Goal: Information Seeking & Learning: Compare options

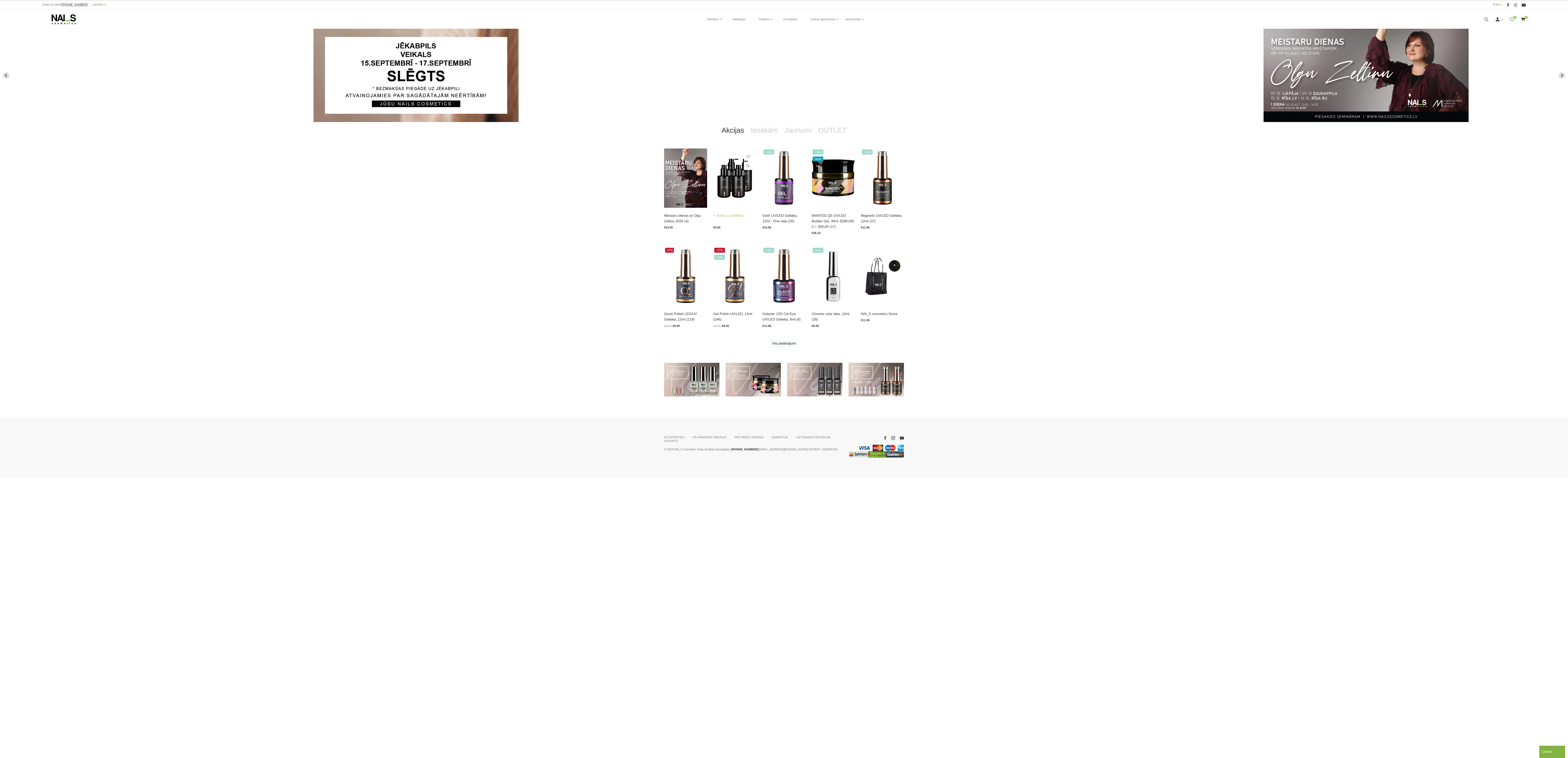
click at [741, 180] on img at bounding box center [735, 178] width 43 height 60
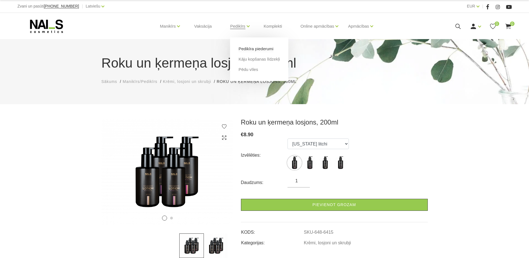
click at [250, 48] on link "Pedikīra piederumi" at bounding box center [255, 49] width 35 height 6
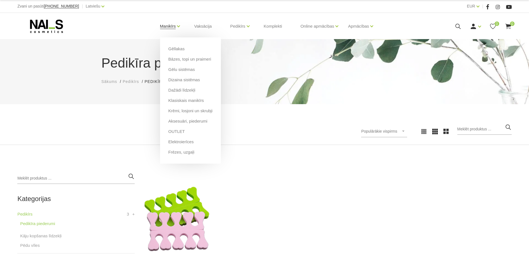
click at [169, 28] on link "Manikīrs" at bounding box center [168, 26] width 16 height 22
click at [191, 79] on link "Dizaina sistēmas" at bounding box center [184, 80] width 32 height 6
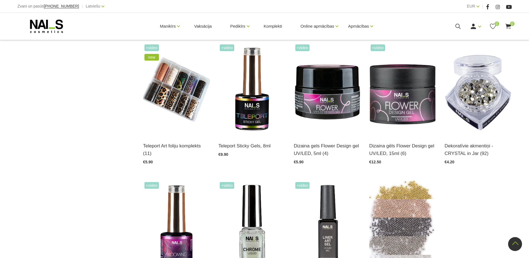
scroll to position [530, 0]
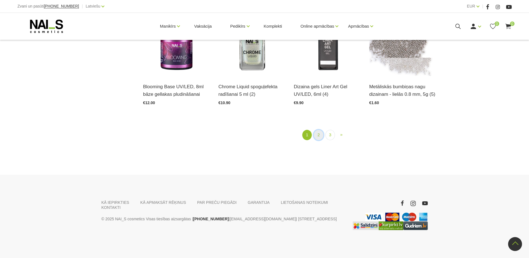
click at [319, 134] on link "2" at bounding box center [318, 135] width 9 height 10
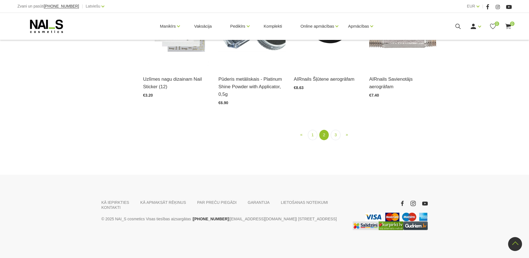
scroll to position [740, 0]
click at [336, 134] on link "3" at bounding box center [335, 135] width 9 height 10
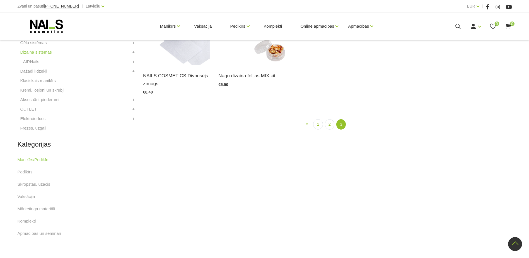
scroll to position [114, 0]
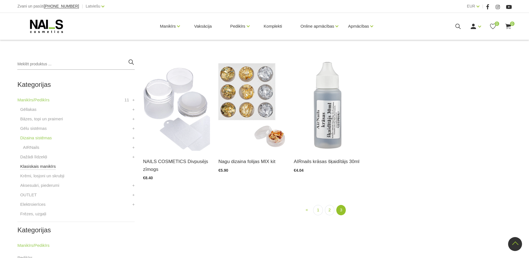
click at [41, 167] on link "Klasiskais manikīrs" at bounding box center [38, 166] width 36 height 7
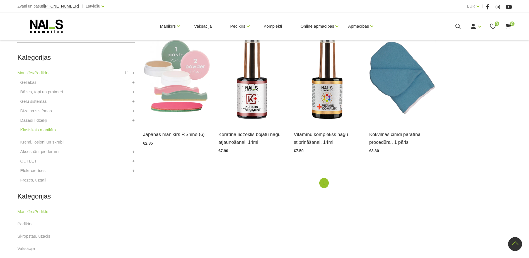
scroll to position [112, 0]
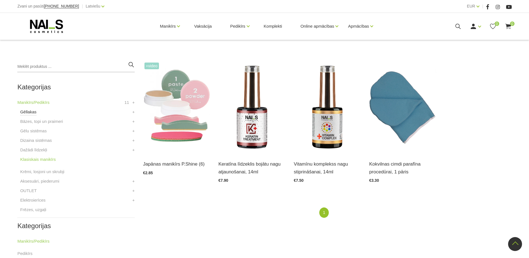
click at [28, 113] on link "Gēllakas" at bounding box center [28, 111] width 16 height 7
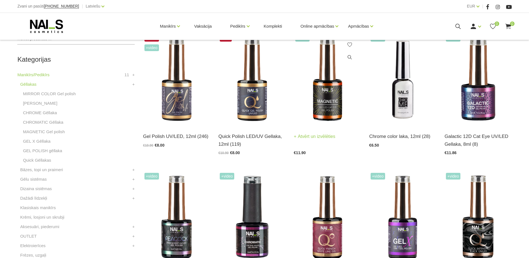
scroll to position [139, 0]
click at [178, 109] on img at bounding box center [176, 79] width 67 height 92
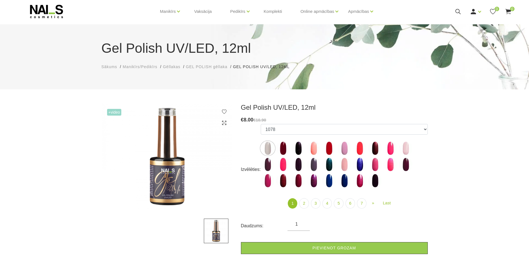
scroll to position [28, 0]
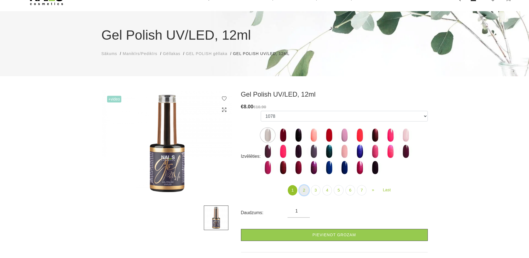
click at [304, 191] on link "2" at bounding box center [303, 190] width 9 height 10
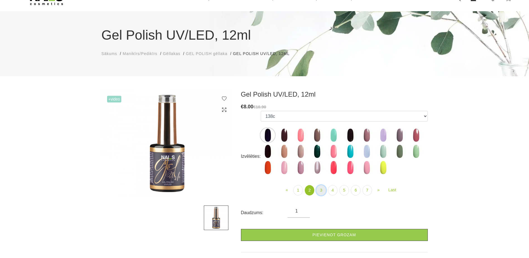
click at [323, 193] on link "3" at bounding box center [320, 190] width 9 height 10
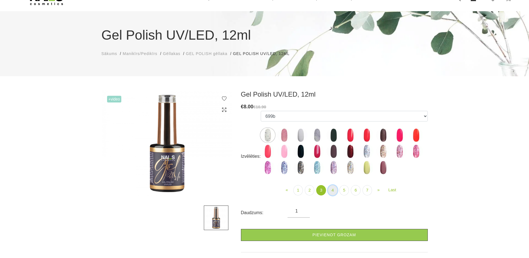
click at [332, 191] on link "4" at bounding box center [332, 190] width 9 height 10
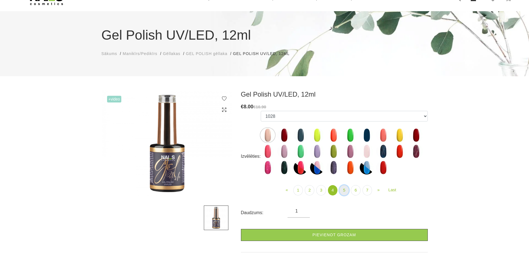
click at [346, 190] on link "5" at bounding box center [343, 190] width 9 height 10
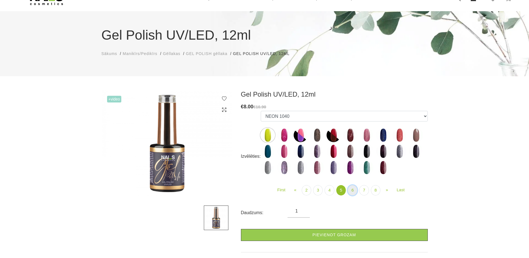
click at [354, 191] on link "6" at bounding box center [352, 190] width 9 height 10
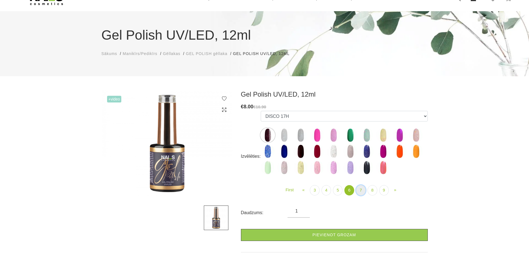
click at [361, 192] on link "7" at bounding box center [360, 190] width 9 height 10
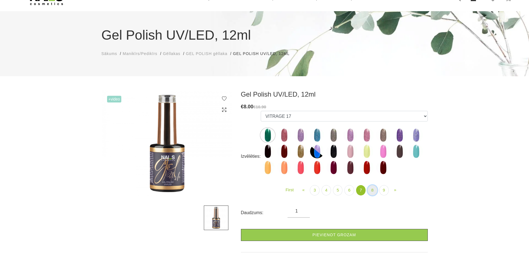
click at [370, 190] on link "8" at bounding box center [371, 190] width 9 height 10
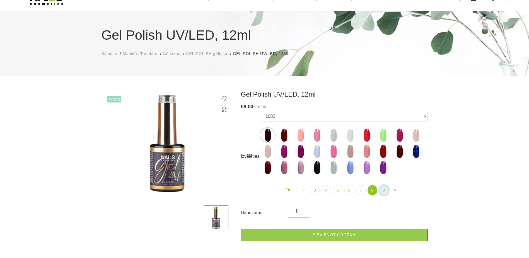
click at [384, 190] on link "9" at bounding box center [383, 190] width 9 height 10
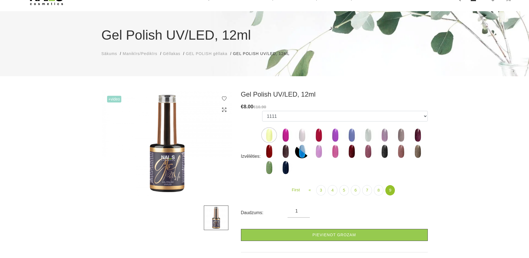
click at [401, 152] on img at bounding box center [401, 151] width 14 height 14
select select "6407"
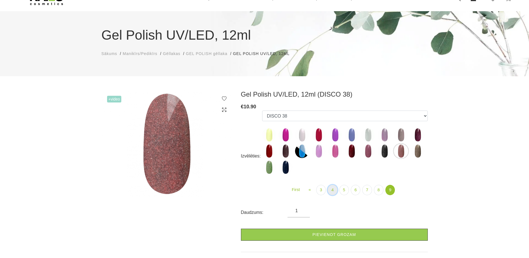
click at [334, 190] on link "4" at bounding box center [332, 190] width 9 height 10
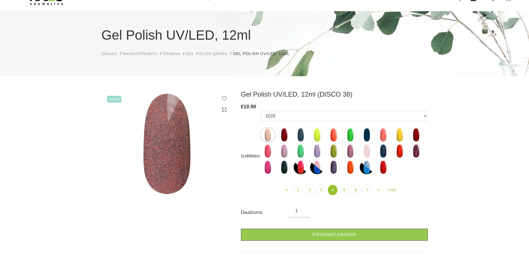
click at [415, 135] on img at bounding box center [416, 135] width 14 height 14
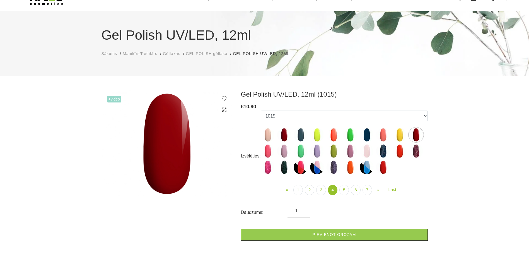
click at [366, 136] on img at bounding box center [367, 135] width 14 height 14
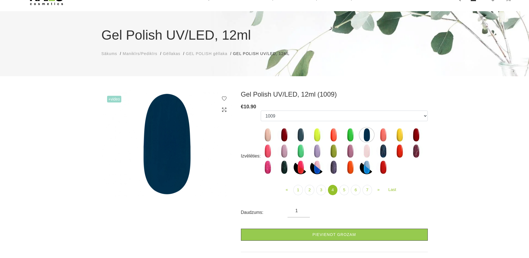
click at [331, 170] on img at bounding box center [333, 167] width 14 height 14
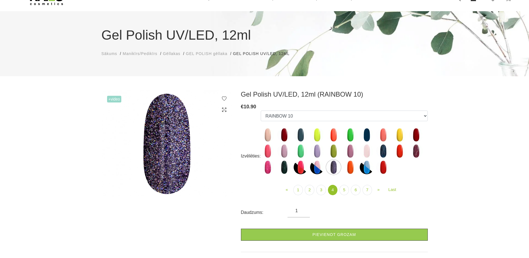
click at [298, 132] on img at bounding box center [301, 135] width 14 height 14
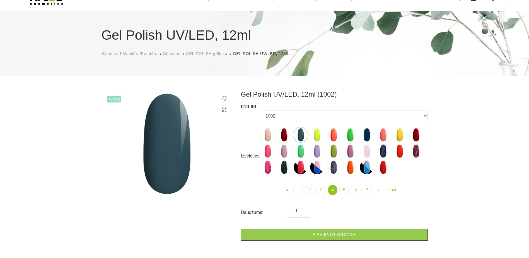
click at [268, 152] on img at bounding box center [268, 151] width 14 height 14
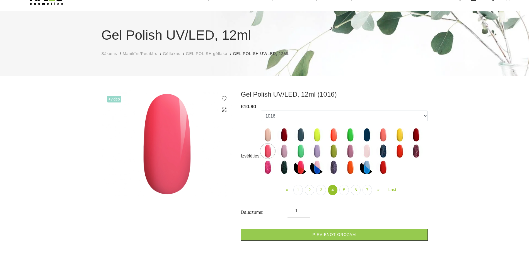
click at [267, 135] on img at bounding box center [268, 135] width 14 height 14
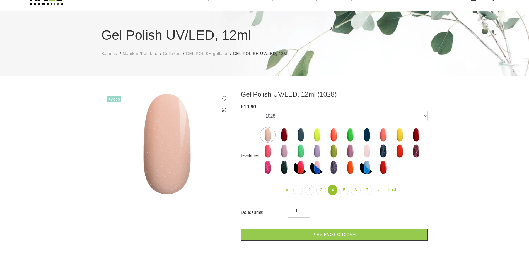
click at [281, 148] on img at bounding box center [284, 151] width 14 height 14
select select "4198"
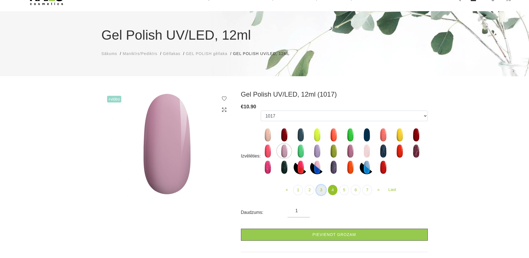
click at [322, 191] on link "3" at bounding box center [320, 190] width 9 height 10
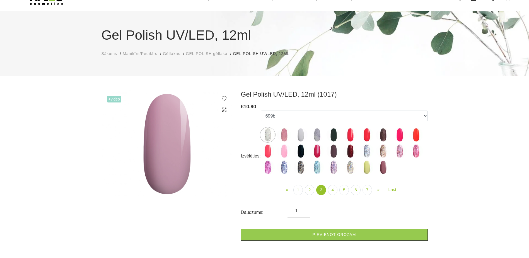
click at [348, 136] on img at bounding box center [350, 135] width 14 height 14
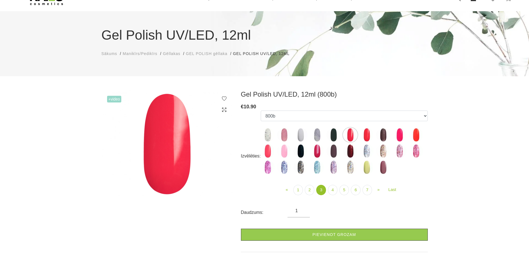
click at [333, 152] on img at bounding box center [333, 151] width 14 height 14
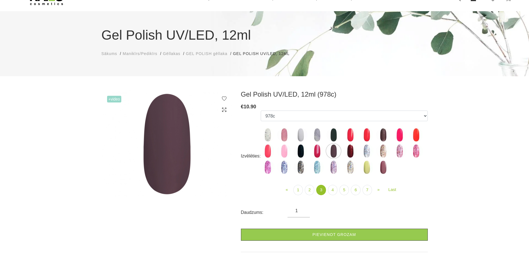
click at [283, 151] on img at bounding box center [284, 151] width 14 height 14
select select "4137"
